Goal: Transaction & Acquisition: Purchase product/service

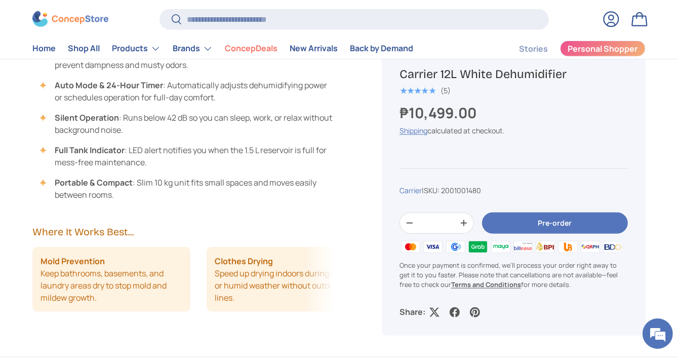
scroll to position [760, 0]
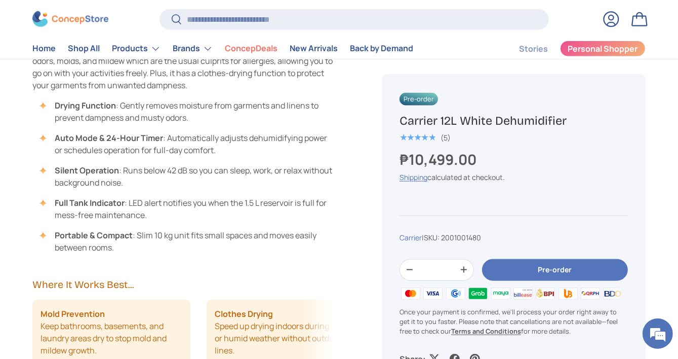
click at [421, 135] on span "★★★★★" at bounding box center [418, 137] width 36 height 10
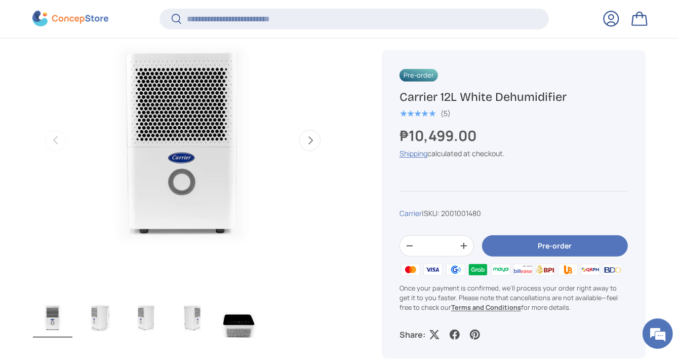
scroll to position [520, 0]
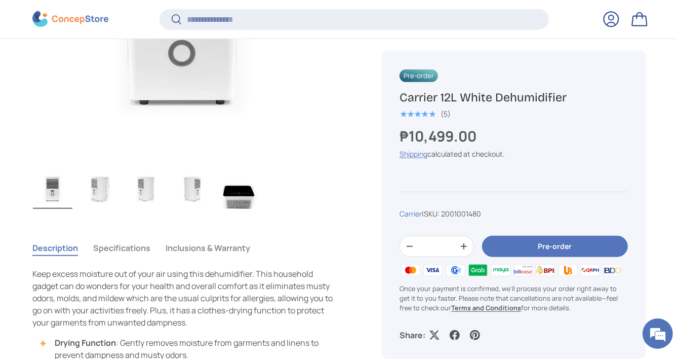
click at [192, 192] on img "Gallery Viewer" at bounding box center [192, 188] width 39 height 41
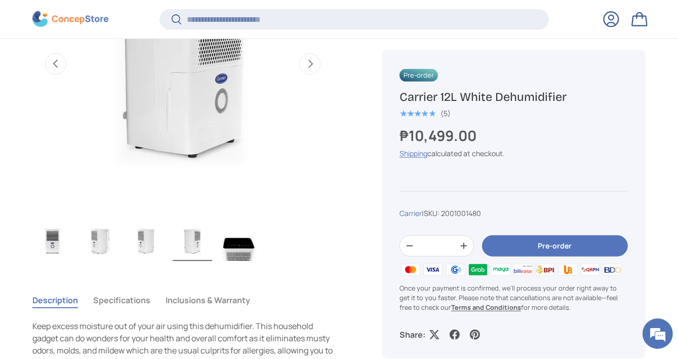
scroll to position [469, 0]
click at [152, 234] on img "Gallery Viewer" at bounding box center [145, 239] width 39 height 41
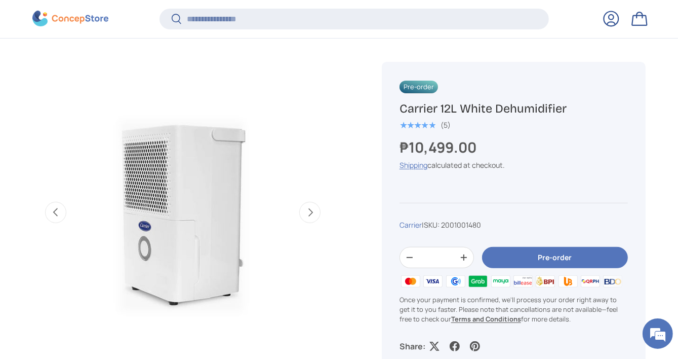
scroll to position [419, 0]
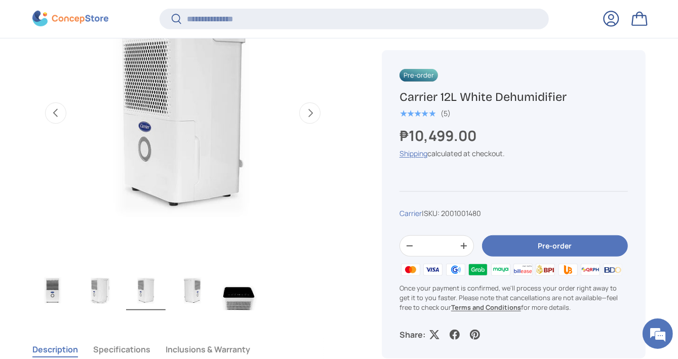
click at [107, 278] on img "Gallery Viewer" at bounding box center [98, 289] width 39 height 41
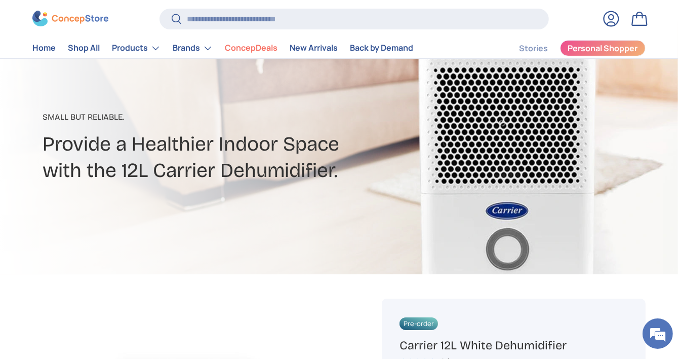
scroll to position [0, 0]
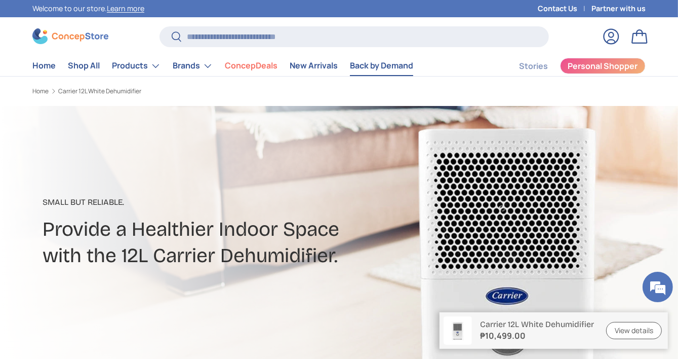
click at [363, 69] on link "Back by Demand" at bounding box center [381, 66] width 63 height 20
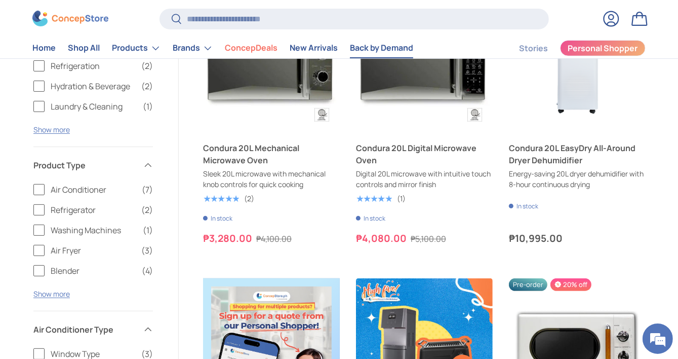
scroll to position [253, 0]
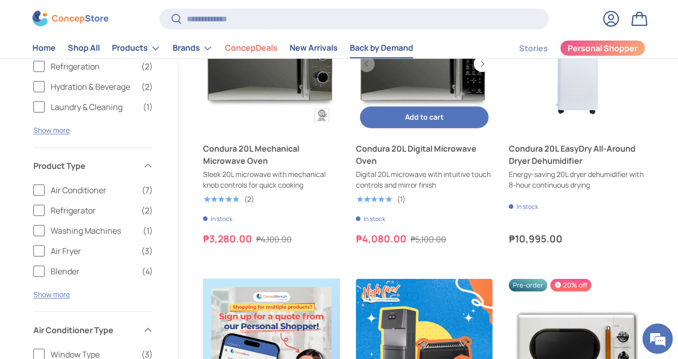
click at [389, 151] on link "Condura 20L Digital Microwave Oven" at bounding box center [424, 154] width 137 height 24
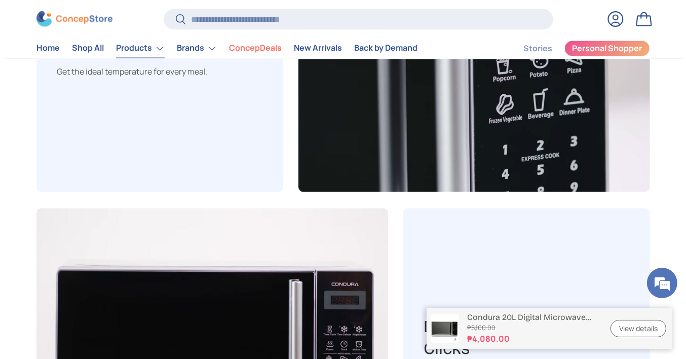
scroll to position [2461, 4029]
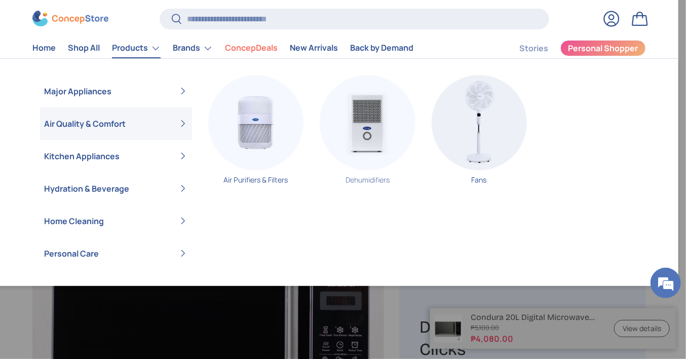
click at [365, 141] on img "Primary" at bounding box center [367, 122] width 95 height 95
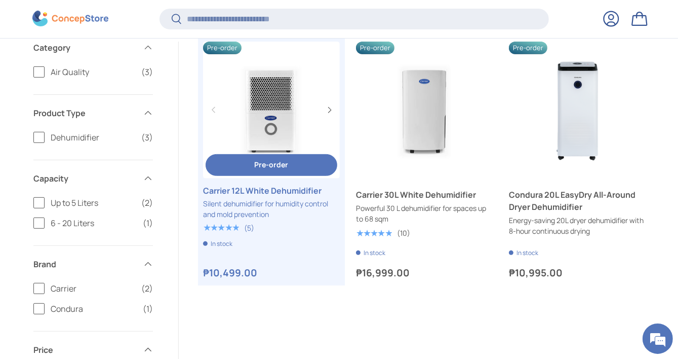
scroll to position [251, 0]
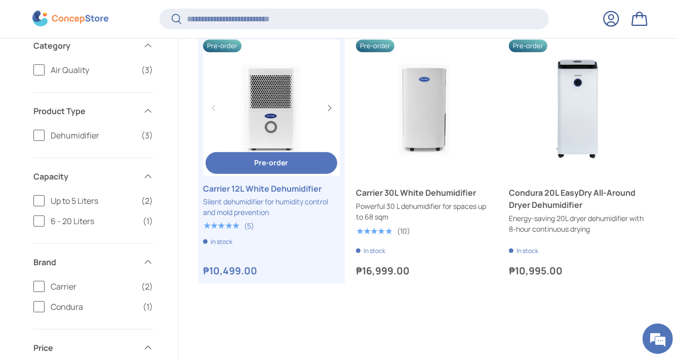
click at [273, 169] on button "Pre-order Pre-order" at bounding box center [272, 163] width 132 height 22
click at [271, 117] on link "Carrier 12L White Dehumidifier" at bounding box center [271, 107] width 137 height 137
